Goal: Information Seeking & Learning: Find specific fact

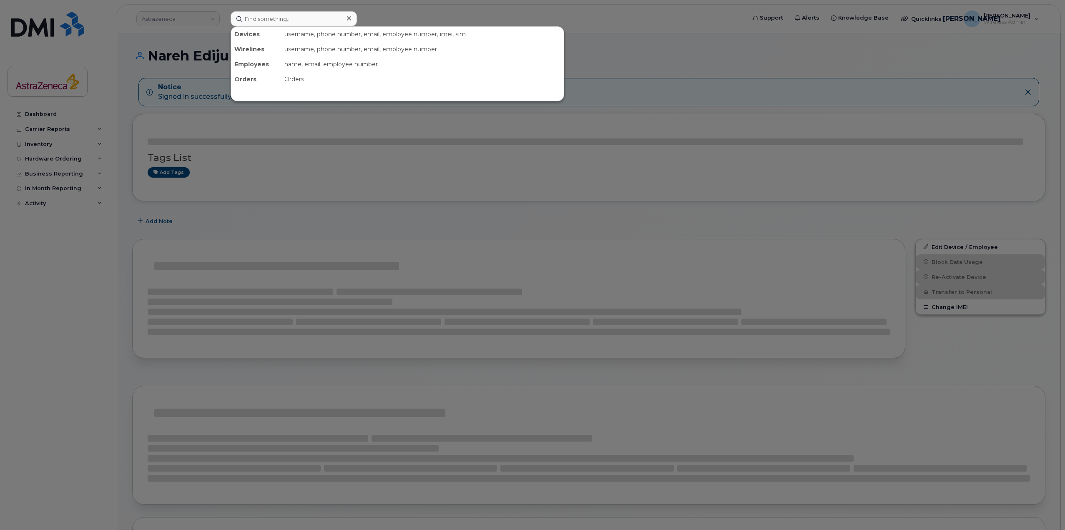
type input "INC2907887"
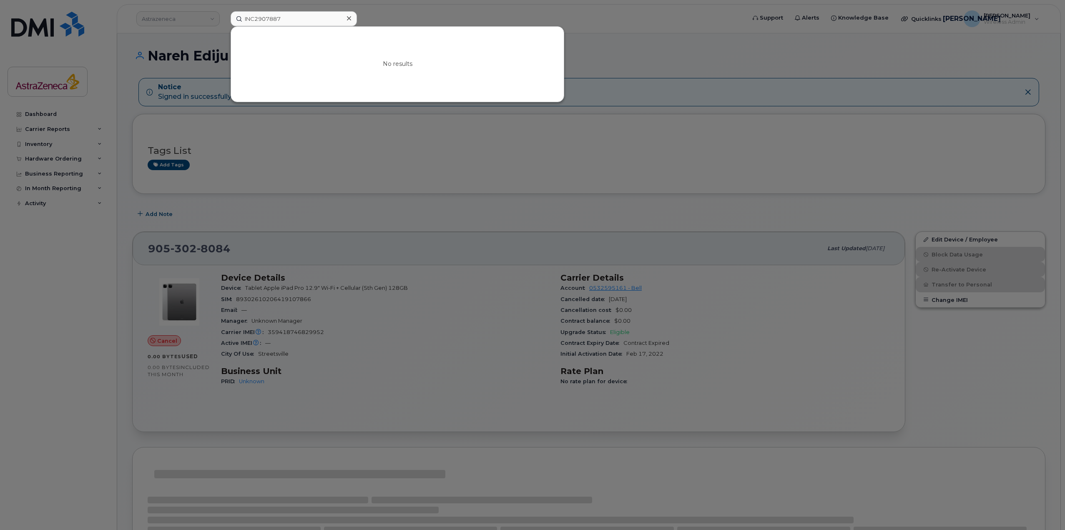
drag, startPoint x: 307, startPoint y: 26, endPoint x: 171, endPoint y: 19, distance: 136.1
click at [224, 19] on div "INC2907887 No results" at bounding box center [485, 18] width 523 height 15
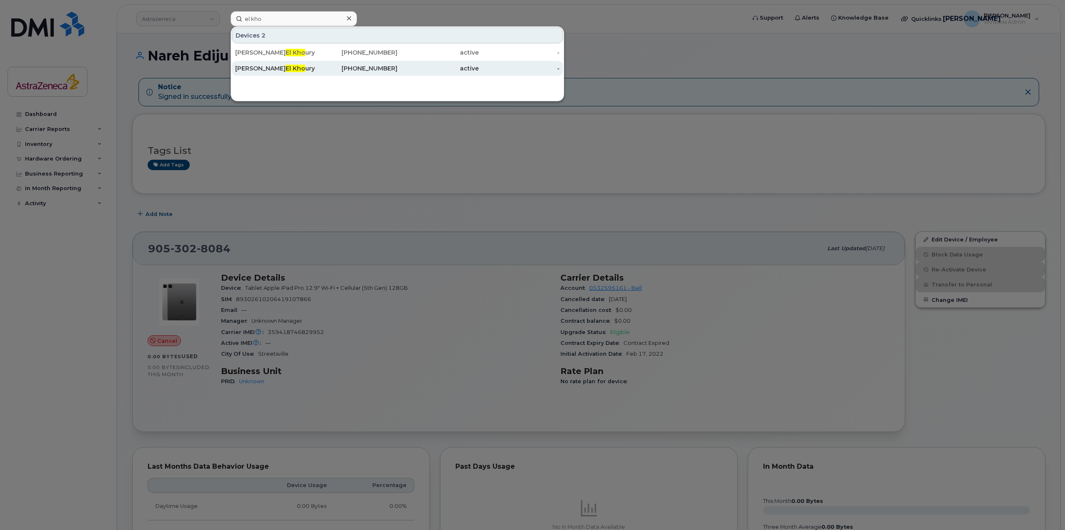
type input "el kho"
click at [339, 75] on div "514-638-7116" at bounding box center [356, 68] width 81 height 15
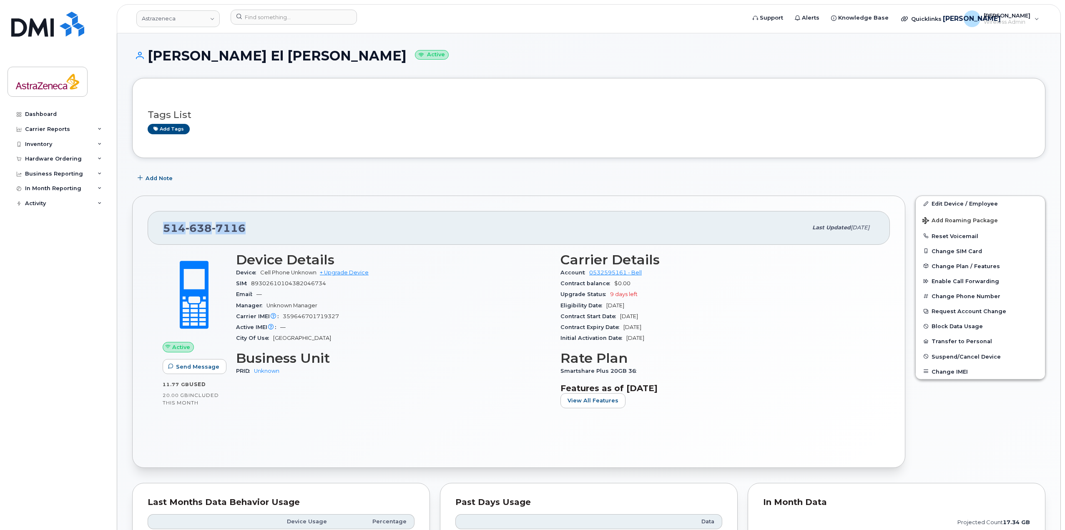
drag, startPoint x: 263, startPoint y: 229, endPoint x: 151, endPoint y: 221, distance: 112.0
click at [151, 221] on div "514 638 7116 Last updated Dec 12, 2024" at bounding box center [519, 227] width 742 height 33
click at [321, 17] on input at bounding box center [294, 17] width 126 height 15
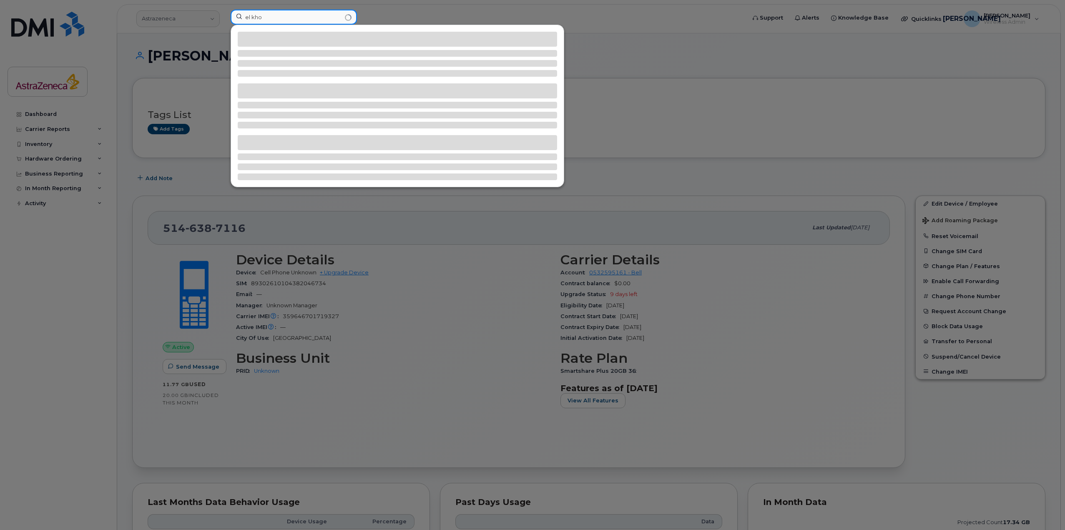
click at [281, 23] on input "el kho" at bounding box center [294, 17] width 126 height 15
type input "el khou"
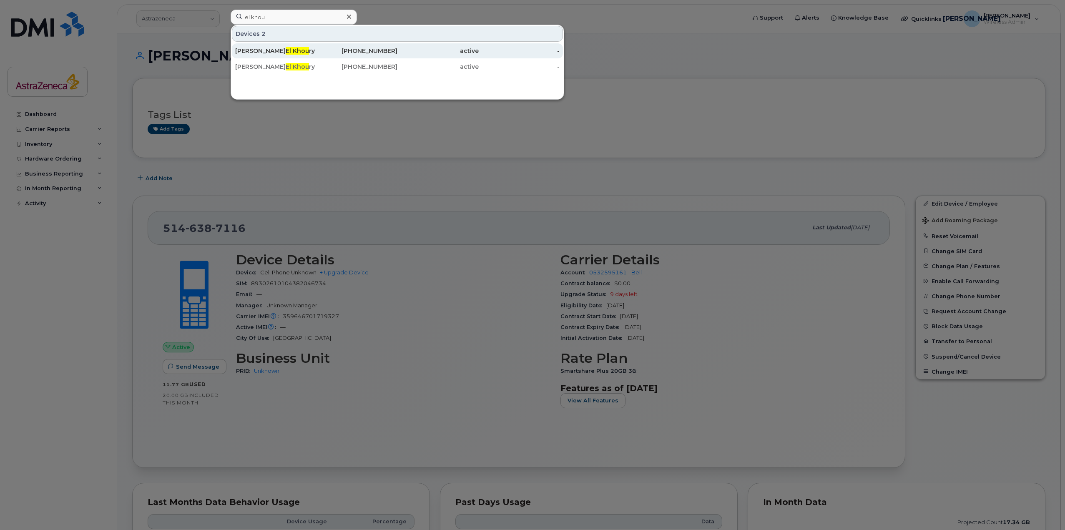
click at [286, 51] on span "El Khou" at bounding box center [297, 51] width 23 height 8
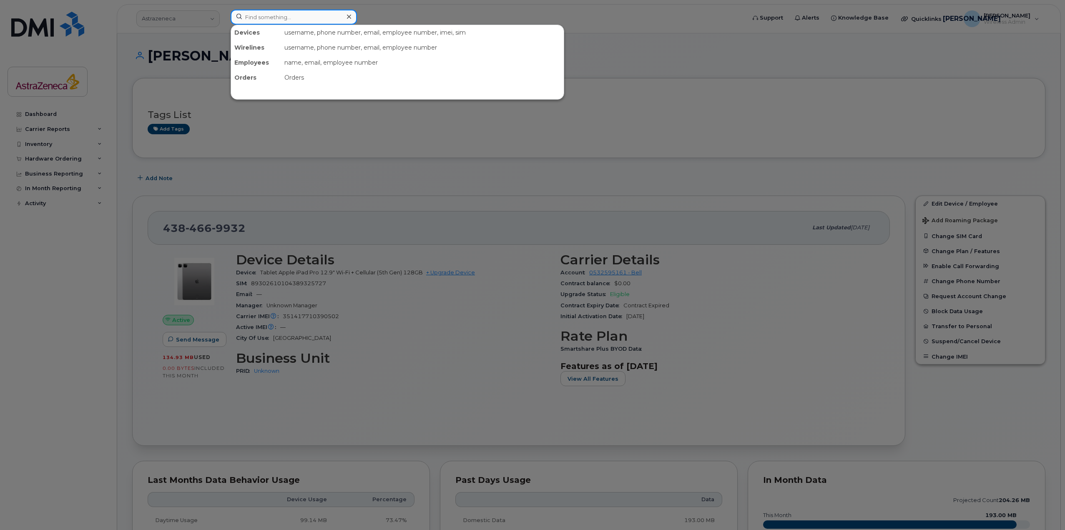
click at [270, 20] on input at bounding box center [294, 17] width 126 height 15
type input "el kho"
drag, startPoint x: 281, startPoint y: 11, endPoint x: 205, endPoint y: 13, distance: 76.8
click at [224, 13] on div "el kho Devices 2 Michelle El Kho ury 438-466-9932 active - Michelle El Kho ury …" at bounding box center [485, 19] width 523 height 18
paste input "CONTROL TOWER (PRD)"
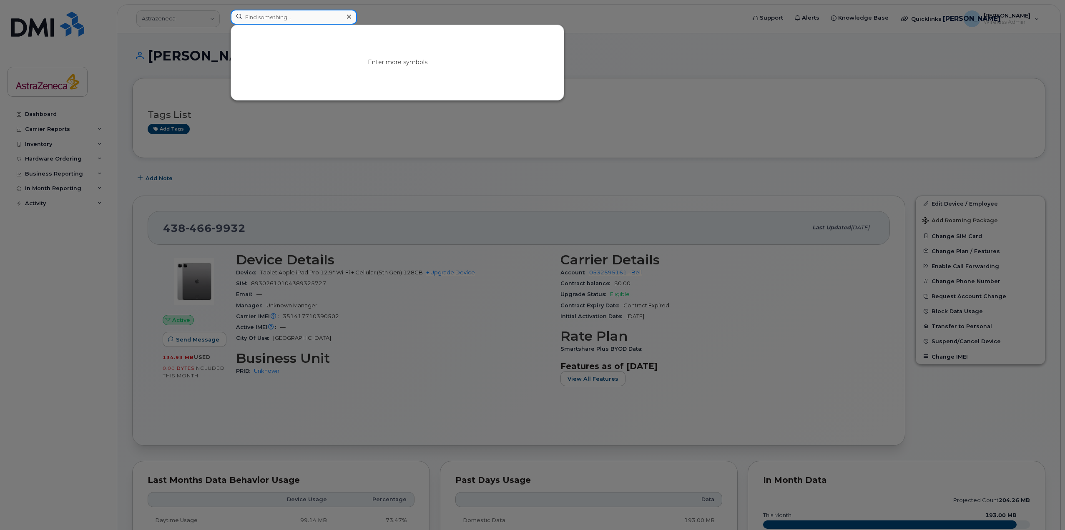
type input "CONTROL TOWER (PRD)"
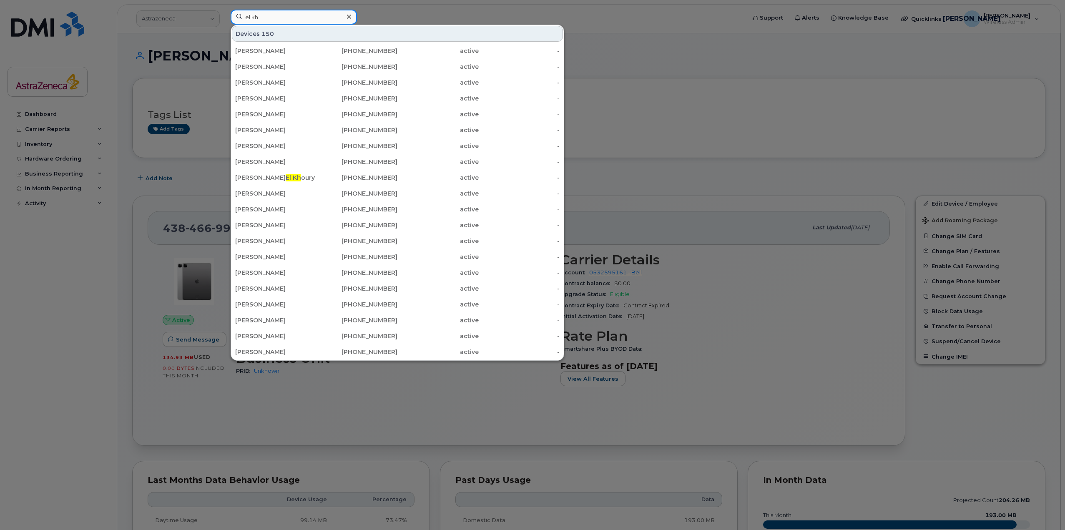
type input "el kho"
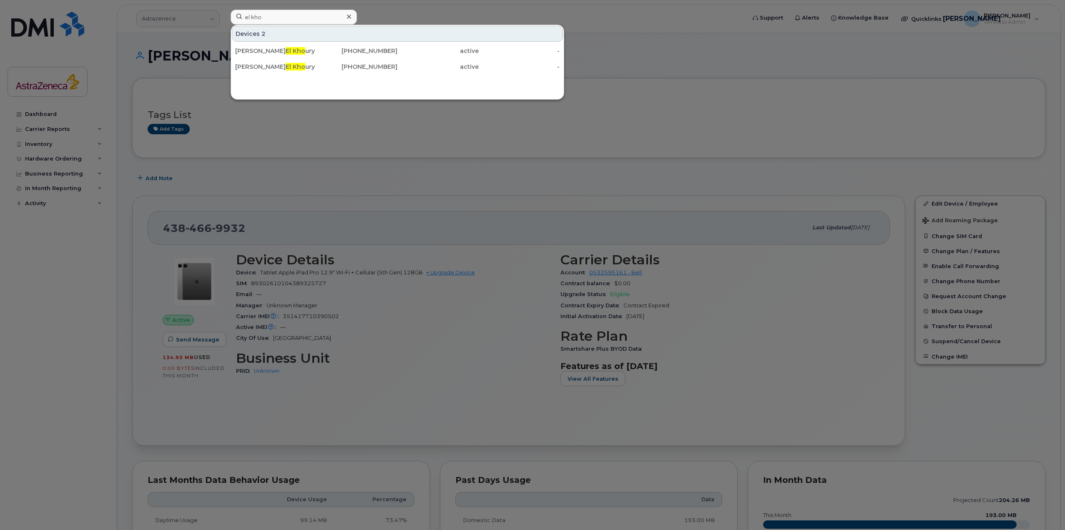
drag, startPoint x: 294, startPoint y: 68, endPoint x: 421, endPoint y: 119, distance: 136.8
click at [294, 68] on div "Michelle El Kho ury" at bounding box center [275, 67] width 81 height 8
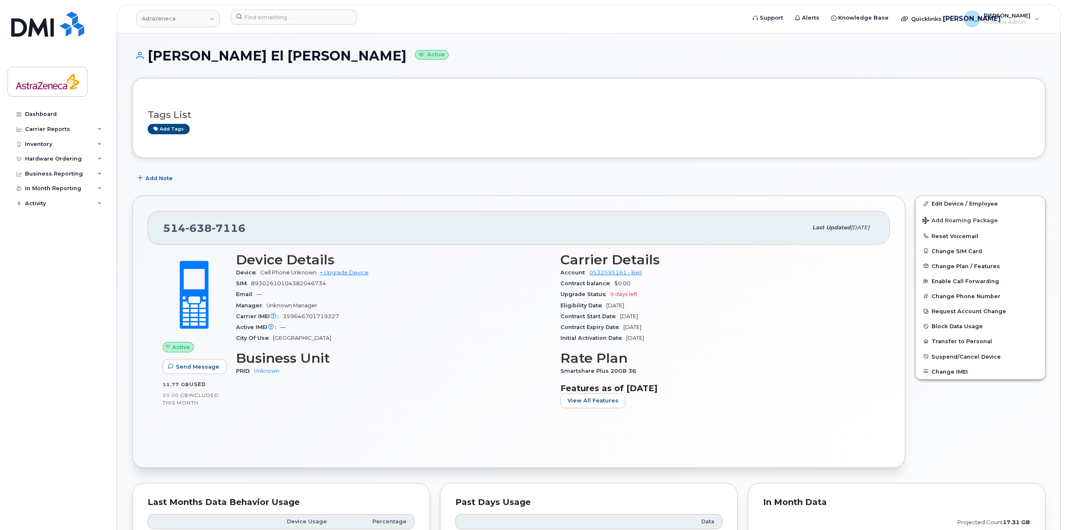
drag, startPoint x: 667, startPoint y: 311, endPoint x: 585, endPoint y: 290, distance: 84.2
click at [586, 290] on section "Carrier Details Account 0532595161 - Bell Contract balance $0.00 Upgrade Status…" at bounding box center [717, 298] width 314 height 92
click at [585, 290] on div "Upgrade Status 9 days left" at bounding box center [717, 294] width 314 height 11
drag, startPoint x: 696, startPoint y: 339, endPoint x: 241, endPoint y: 263, distance: 461.2
click at [229, 256] on div "Active Send Message 11.77 GB  used 20.00 GB  included this month Device Details…" at bounding box center [519, 333] width 722 height 173
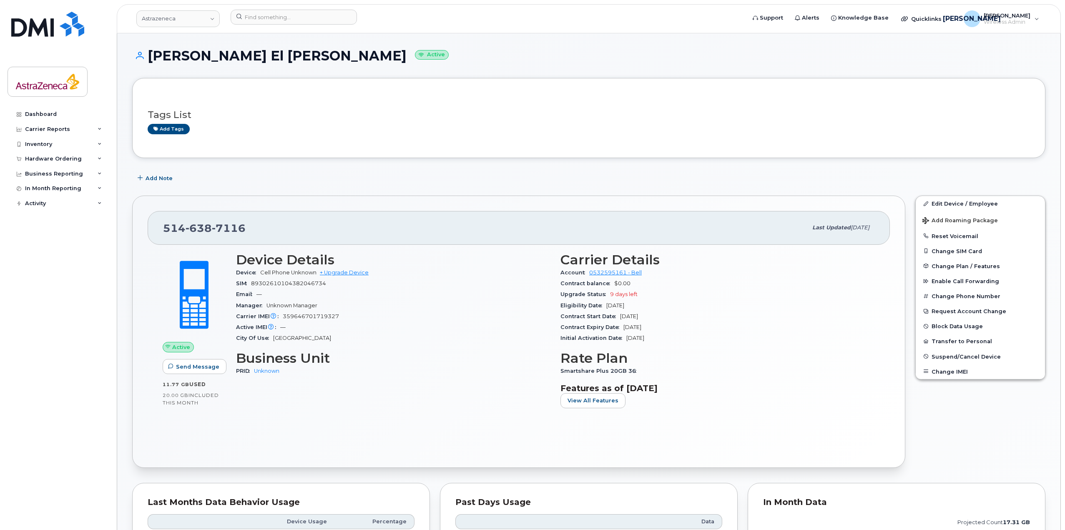
click at [314, 299] on div "Email —" at bounding box center [393, 294] width 314 height 11
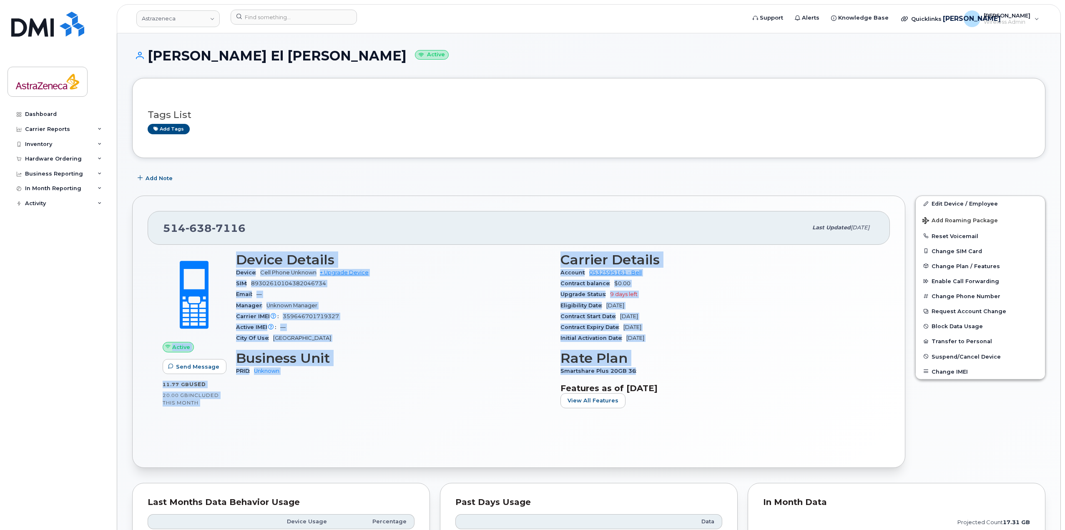
drag, startPoint x: 738, startPoint y: 365, endPoint x: 165, endPoint y: 270, distance: 580.7
click at [165, 270] on div "Active Send Message 11.77 GB  used 20.00 GB  included this month Device Details…" at bounding box center [519, 333] width 722 height 173
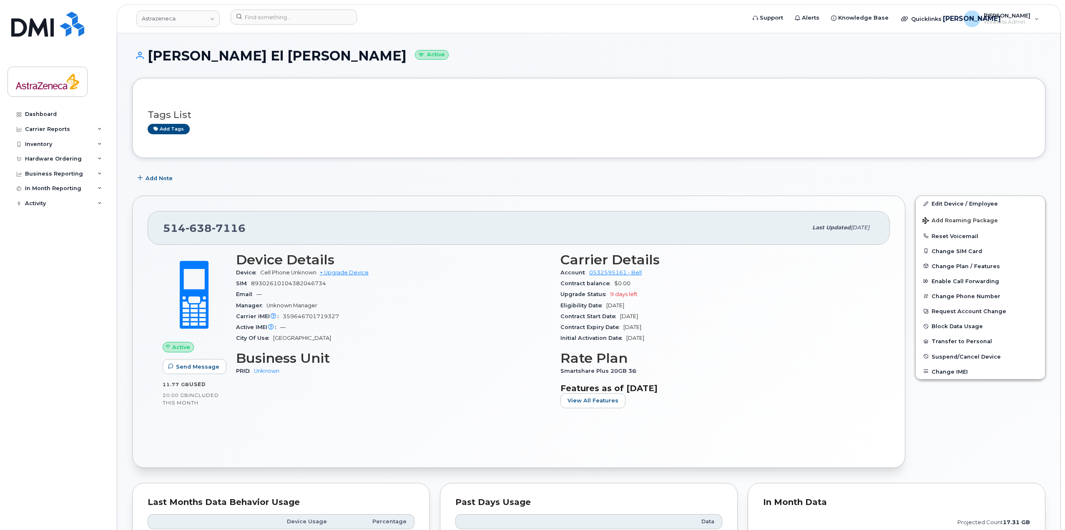
click at [827, 447] on div "Active Send Message 11.77 GB  used 20.00 GB  included this month Device Details…" at bounding box center [519, 349] width 742 height 208
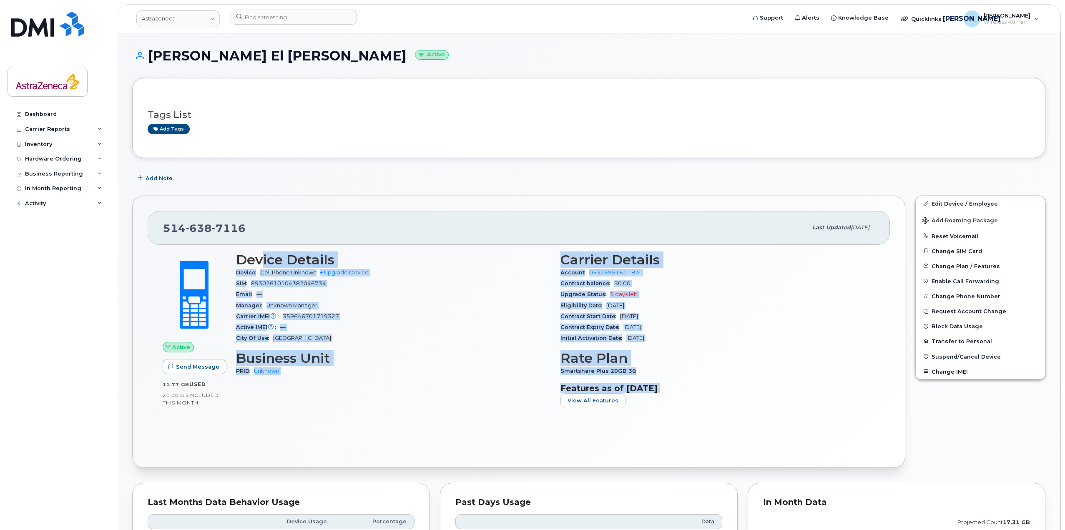
drag, startPoint x: 493, startPoint y: 313, endPoint x: 261, endPoint y: 253, distance: 239.4
click at [261, 253] on div "Device Details Device Cell Phone Unknown + Upgrade Device SIM [TECHNICAL_ID] Em…" at bounding box center [555, 333] width 649 height 173
click at [413, 290] on div "Email —" at bounding box center [393, 294] width 314 height 11
click at [464, 306] on div "Manager Unknown Manager" at bounding box center [393, 305] width 314 height 11
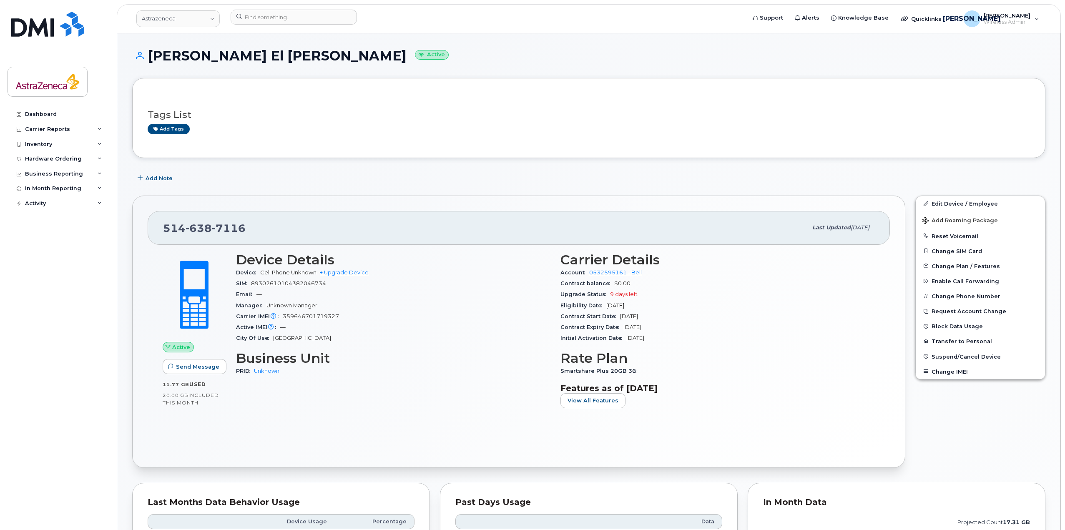
click at [233, 4] on div "Astrazeneca Support Alerts Knowledge Base Quicklinks Suspend / Cancel Device Ch…" at bounding box center [589, 18] width 944 height 29
